Goal: Communication & Community: Answer question/provide support

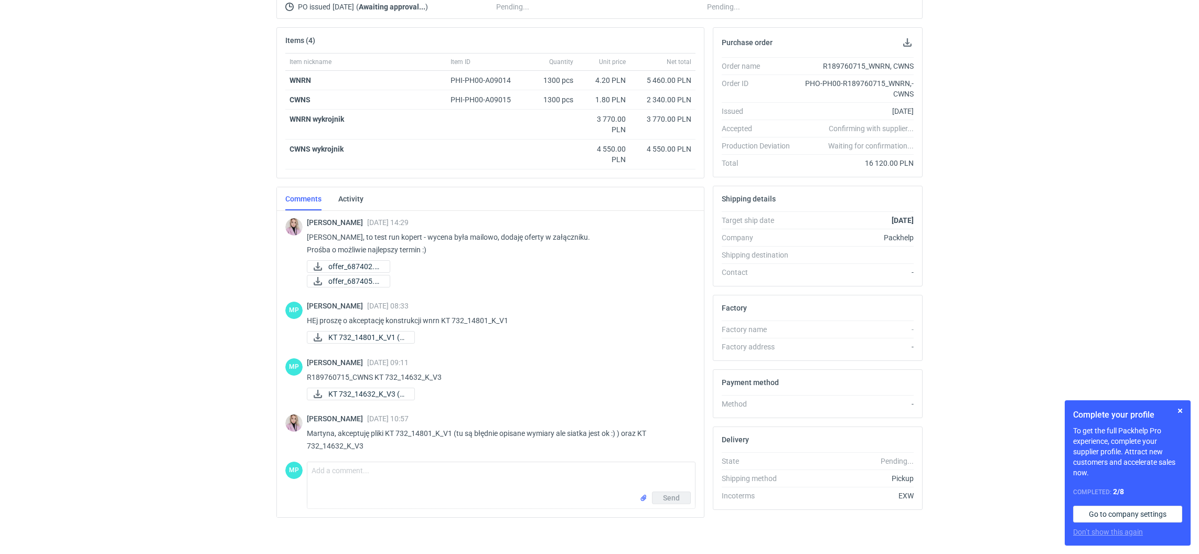
scroll to position [5, 0]
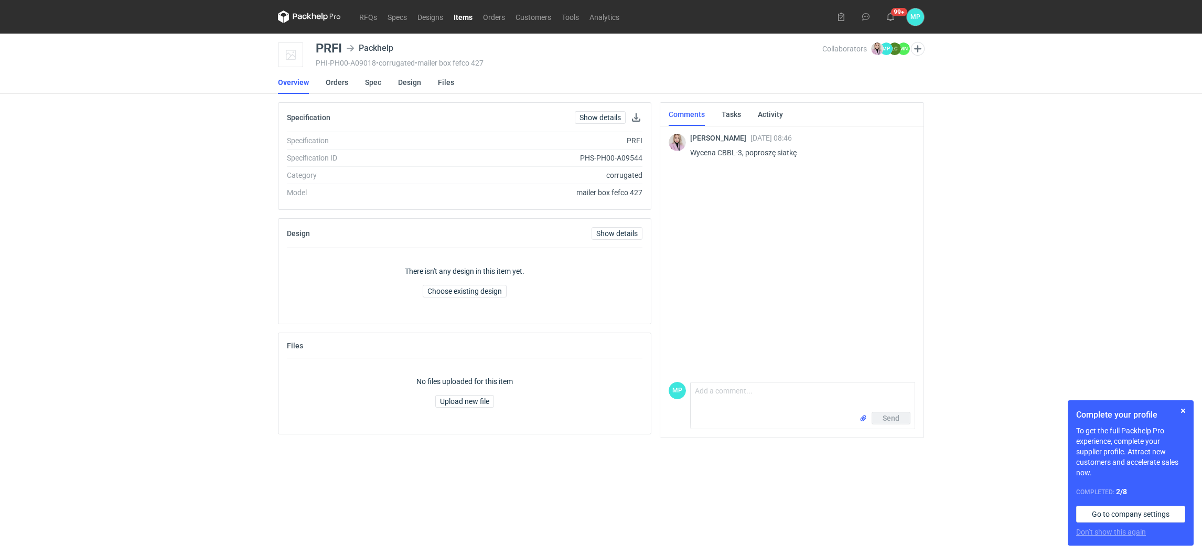
click at [752, 380] on div "MP Comment message Send" at bounding box center [792, 403] width 247 height 51
click at [747, 384] on textarea "Comment message" at bounding box center [803, 396] width 224 height 29
click at [840, 398] on textarea "Klaudia konstrukcja w załączeniu" at bounding box center [803, 396] width 224 height 29
paste textarea "KT 732_4846_K_V1"
type textarea "Klaudia konstrukcja w załączeniu KT 732_4846_K_V1"
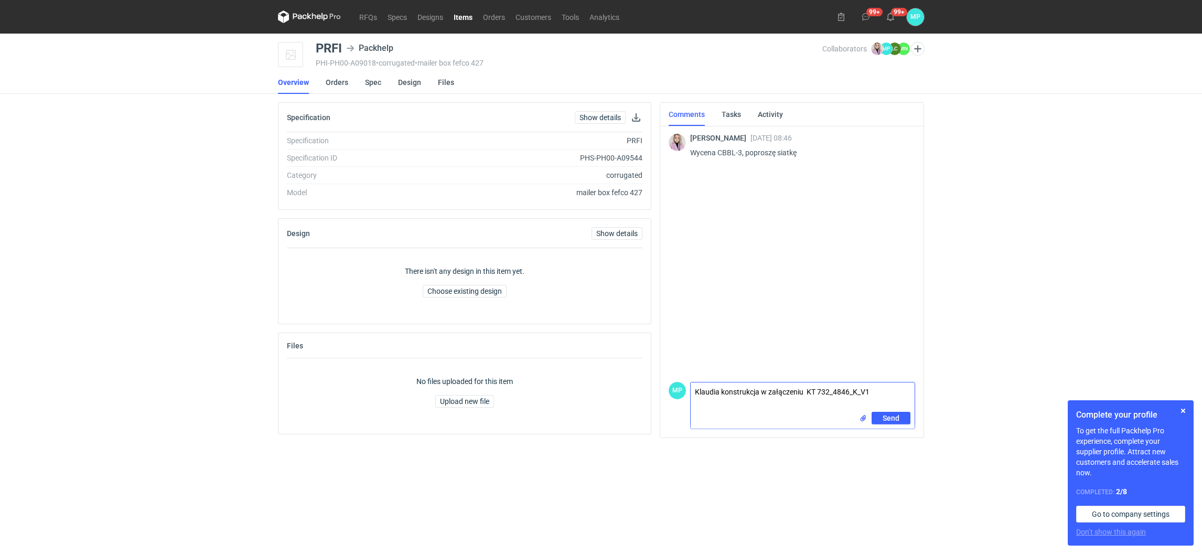
click at [861, 418] on input "file" at bounding box center [863, 418] width 8 height 11
click at [862, 417] on input "file" at bounding box center [863, 418] width 8 height 11
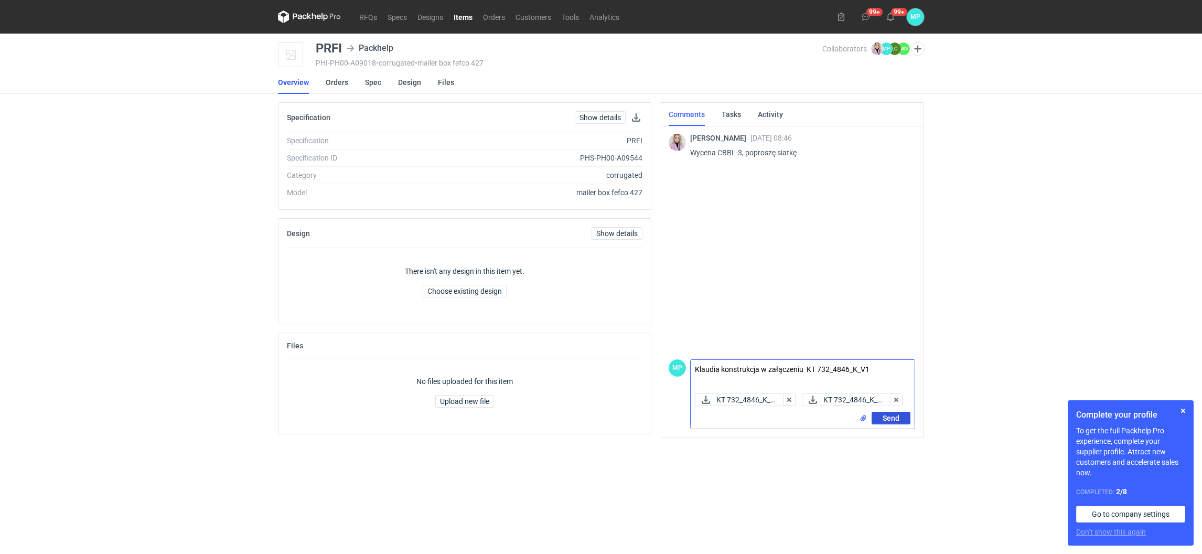
click at [885, 418] on span "Send" at bounding box center [891, 417] width 17 height 7
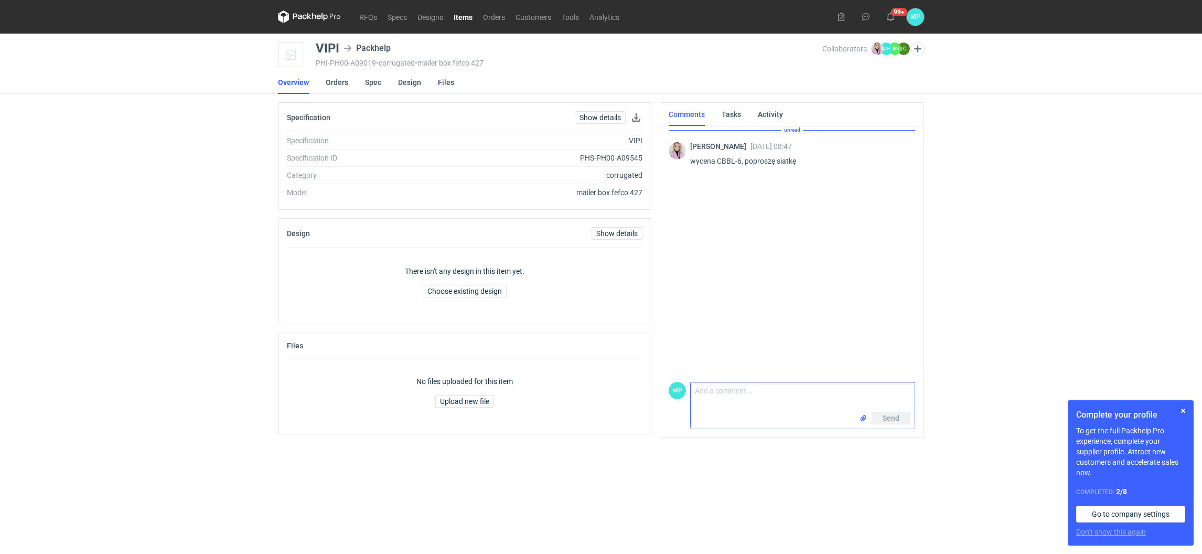
click at [704, 399] on textarea "Comment message" at bounding box center [803, 396] width 224 height 29
paste textarea "PACKHELP 1557"
click at [799, 396] on textarea "Klaudia siatka w załaczeniu" at bounding box center [803, 396] width 224 height 29
paste textarea "PACKHELP 1557"
click at [763, 389] on textarea "Klaudia siatka w załaczeniu PACKHELP 1557" at bounding box center [803, 396] width 224 height 29
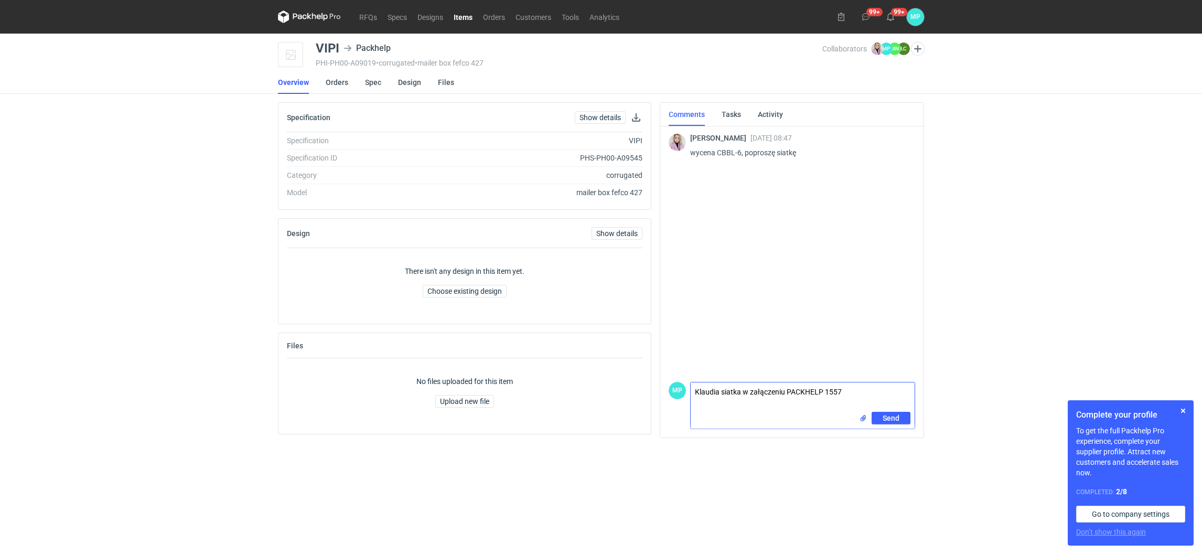
click at [846, 394] on textarea "Klaudia siatka w załączeniu PACKHELP 1557" at bounding box center [803, 396] width 224 height 29
drag, startPoint x: 846, startPoint y: 394, endPoint x: 803, endPoint y: 391, distance: 43.1
click at [803, 391] on textarea "Klaudia siatka w załączeniu PACKHELP 1557" at bounding box center [803, 396] width 224 height 29
click at [808, 398] on textarea "Klaudia siatka w załączeniu" at bounding box center [803, 396] width 224 height 29
click at [805, 392] on textarea "Klaudia siatka w załączeniu" at bounding box center [803, 396] width 224 height 29
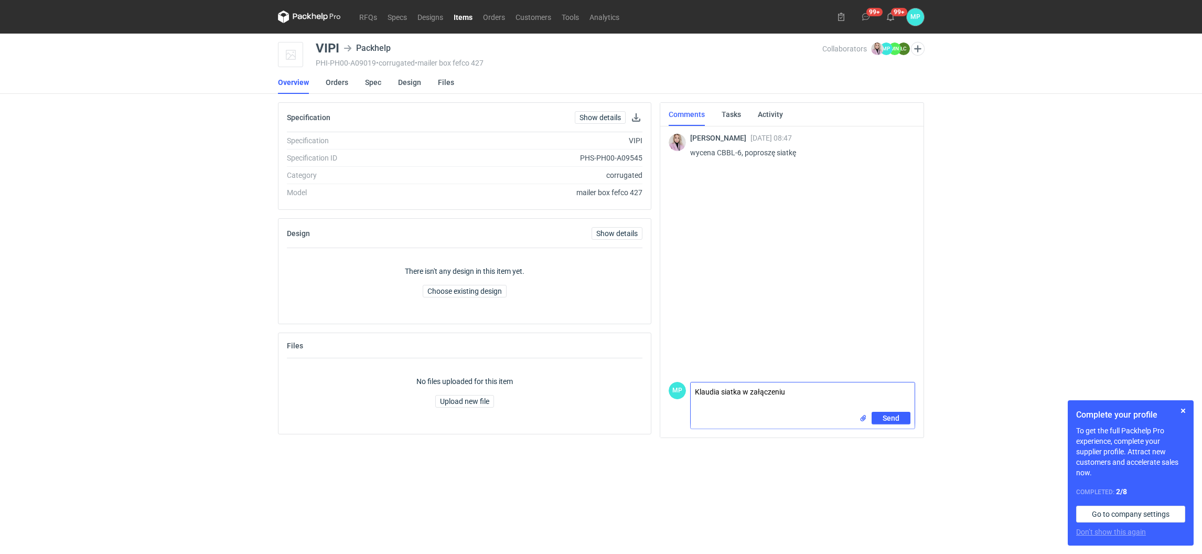
paste textarea "KT 732_334_K_V1"
type textarea "Klaudia siatka w załączeniu KT 732_334_K_V1"
click at [861, 414] on input "file" at bounding box center [863, 418] width 8 height 11
click at [880, 416] on button "Send" at bounding box center [891, 418] width 39 height 13
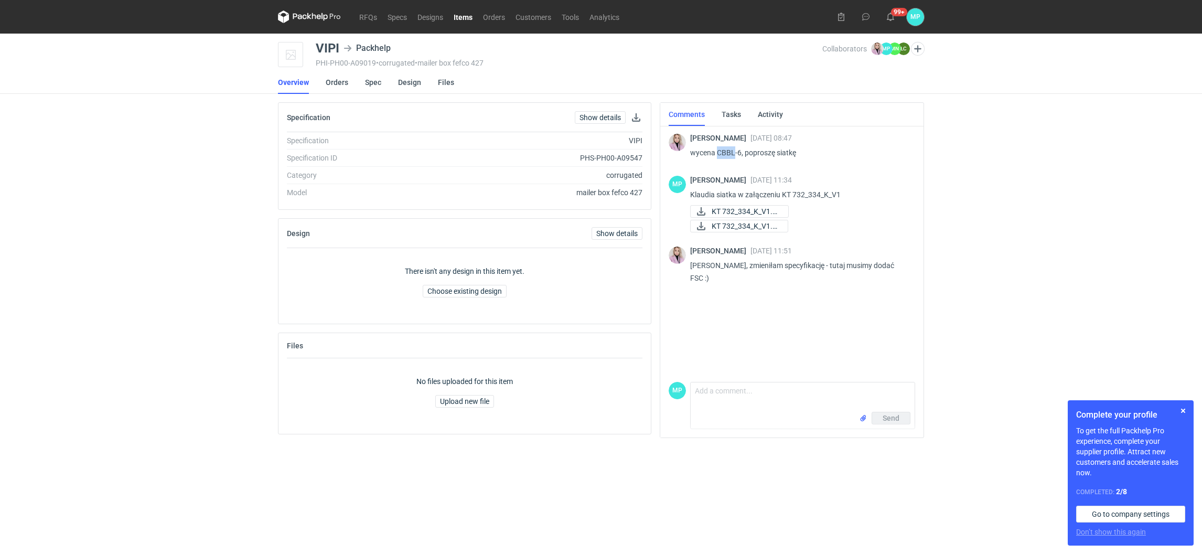
drag, startPoint x: 718, startPoint y: 148, endPoint x: 734, endPoint y: 150, distance: 15.8
click at [734, 150] on p "wycena CBBL-6, poproszę siatkę" at bounding box center [798, 152] width 217 height 13
copy p "CBBL"
drag, startPoint x: 316, startPoint y: 48, endPoint x: 341, endPoint y: 49, distance: 25.2
click at [341, 49] on div "VIPI Packhelp" at bounding box center [356, 48] width 80 height 13
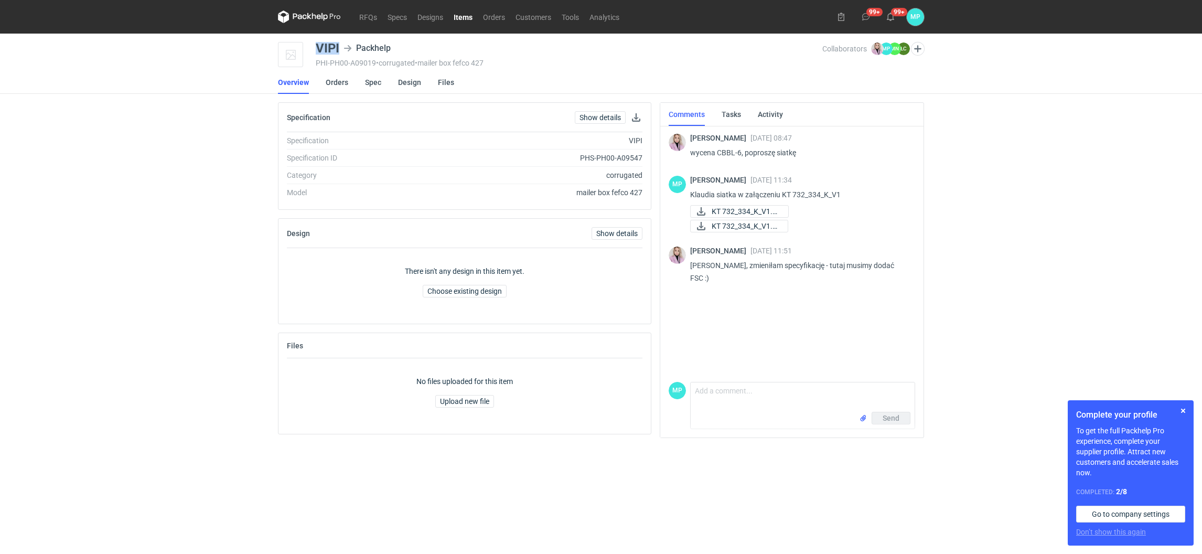
copy div "VIPI"
click at [722, 385] on textarea "Comment message" at bounding box center [803, 396] width 224 height 29
type textarea "dodane"
click at [902, 424] on div "Send" at bounding box center [803, 420] width 224 height 17
click at [902, 417] on button "Send" at bounding box center [891, 418] width 39 height 13
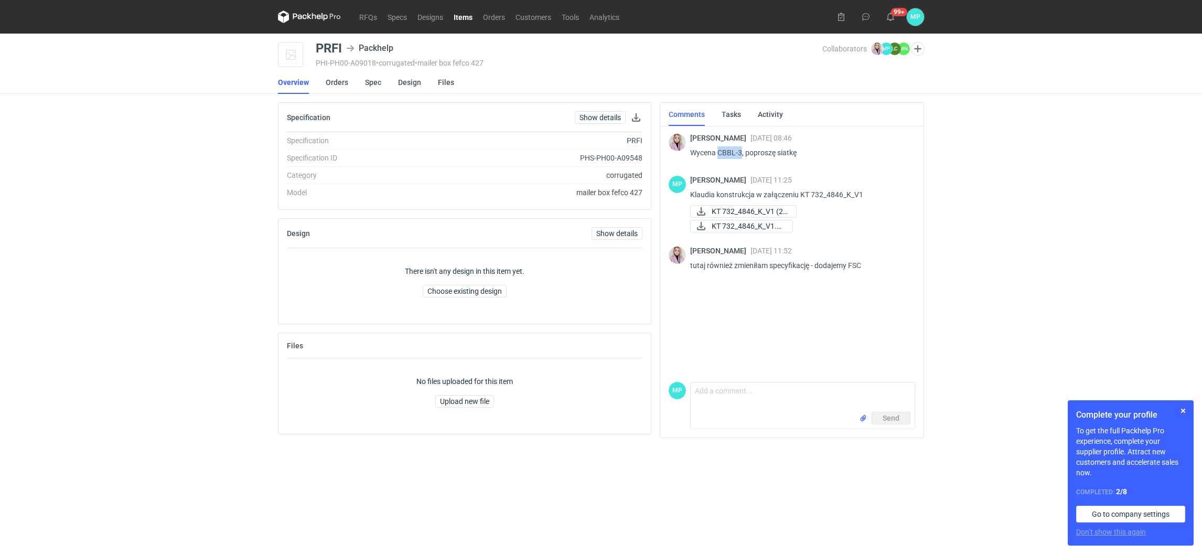
drag, startPoint x: 718, startPoint y: 149, endPoint x: 741, endPoint y: 153, distance: 22.9
click at [741, 153] on p "Wycena CBBL-3, poproszę siatkę" at bounding box center [798, 152] width 217 height 13
copy p "CBBL-3"
drag, startPoint x: 328, startPoint y: 45, endPoint x: 347, endPoint y: 48, distance: 18.5
click at [347, 48] on div "PRFI Packhelp" at bounding box center [357, 48] width 83 height 13
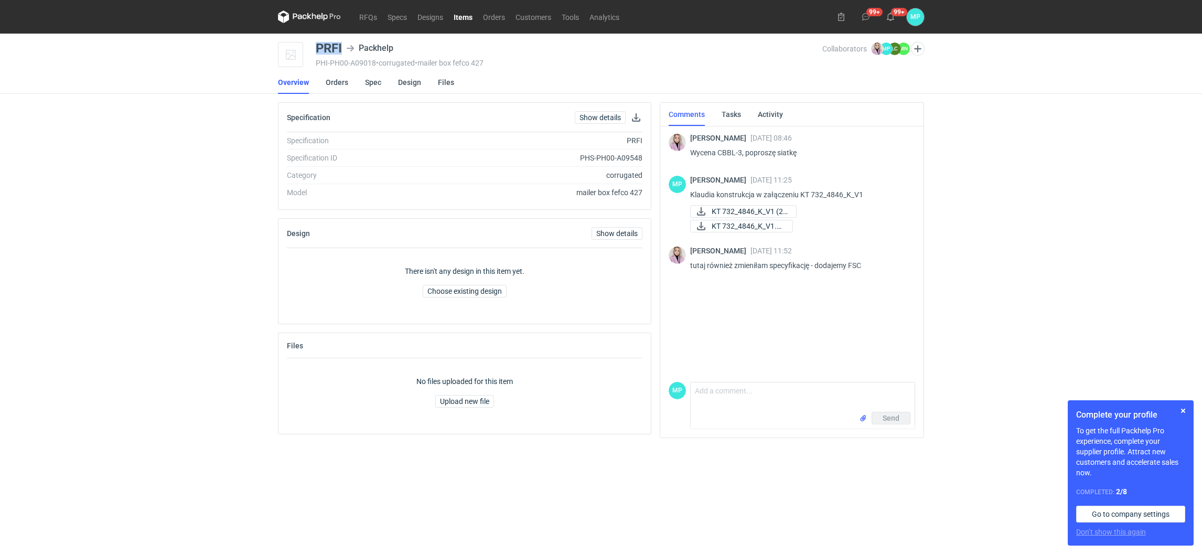
copy div "PRFI"
